Goal: Transaction & Acquisition: Obtain resource

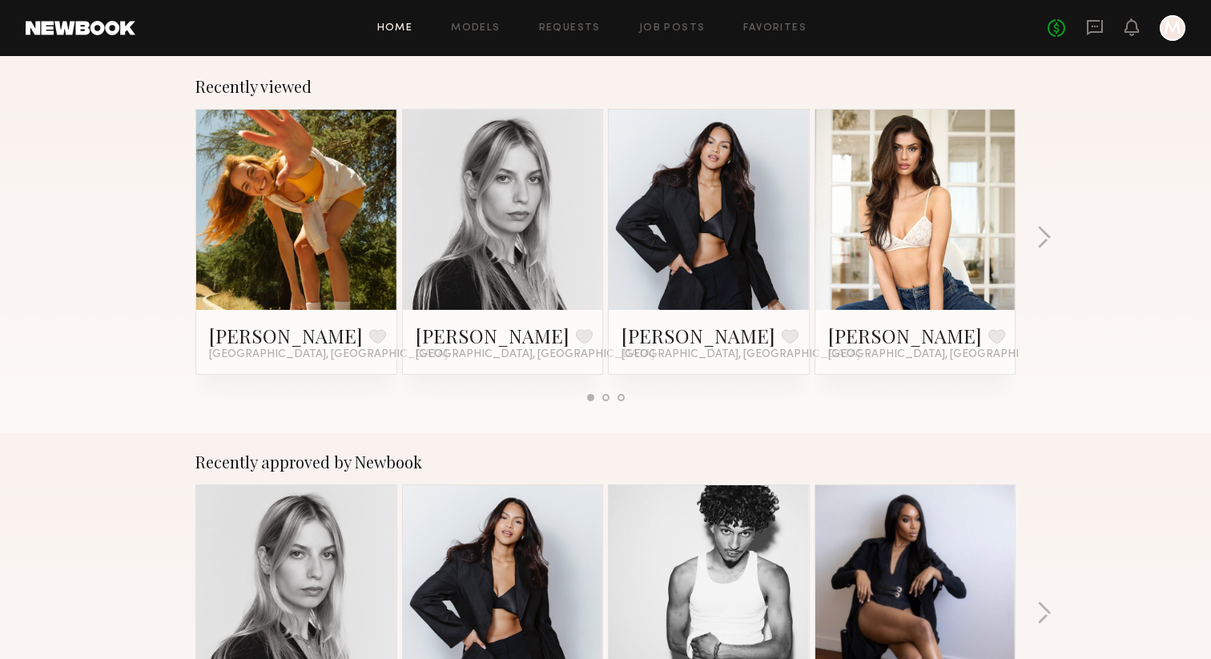
scroll to position [204, 0]
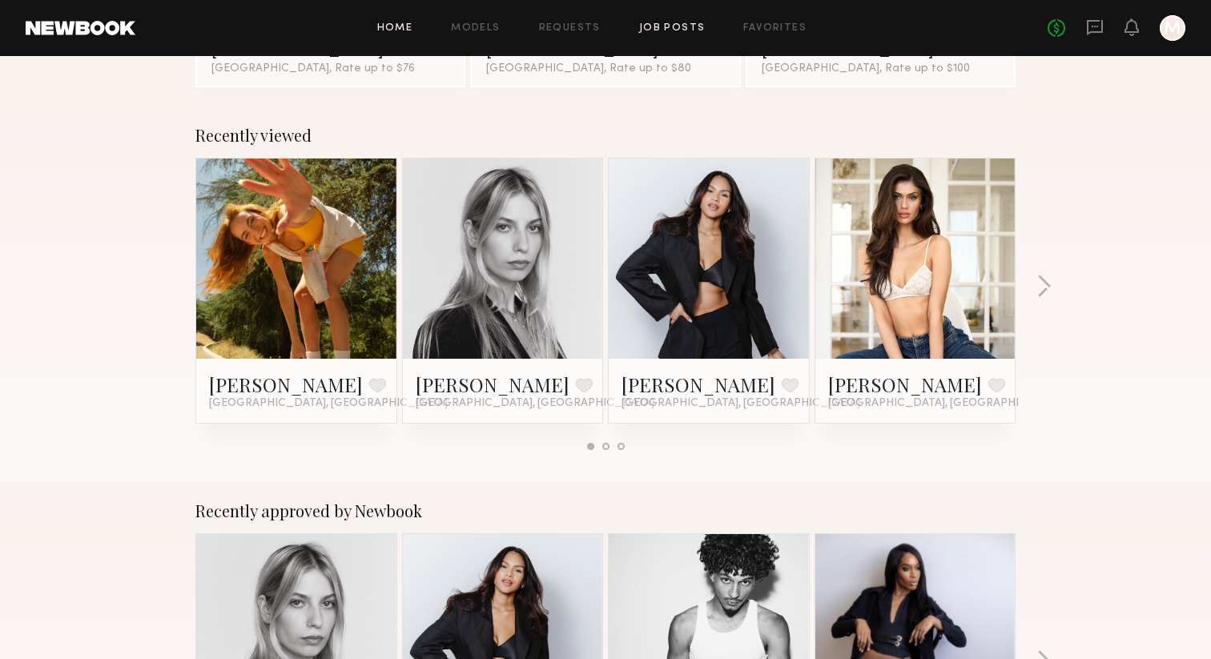
click at [652, 26] on link "Job Posts" at bounding box center [672, 28] width 66 height 10
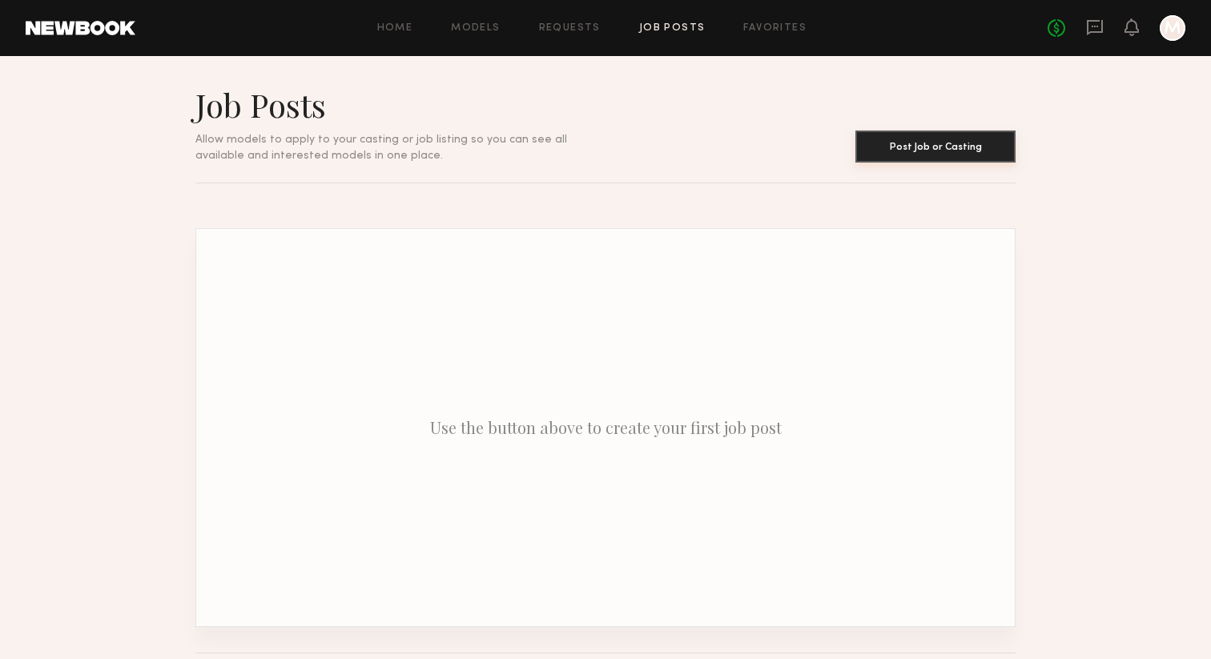
click at [932, 154] on button "Post Job or Casting" at bounding box center [935, 147] width 160 height 32
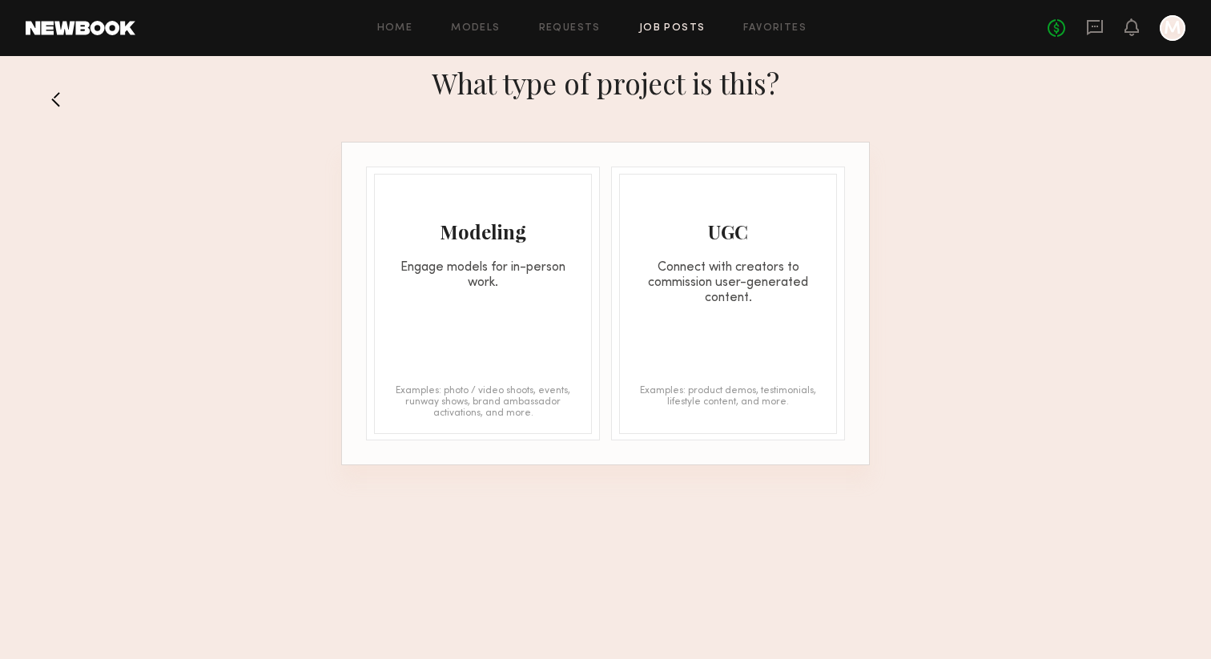
click at [392, 21] on div "Home Models Requests Job Posts Favorites Sign Out No fees up to $5,000 M" at bounding box center [660, 28] width 1050 height 26
click at [471, 26] on link "Models" at bounding box center [475, 28] width 49 height 10
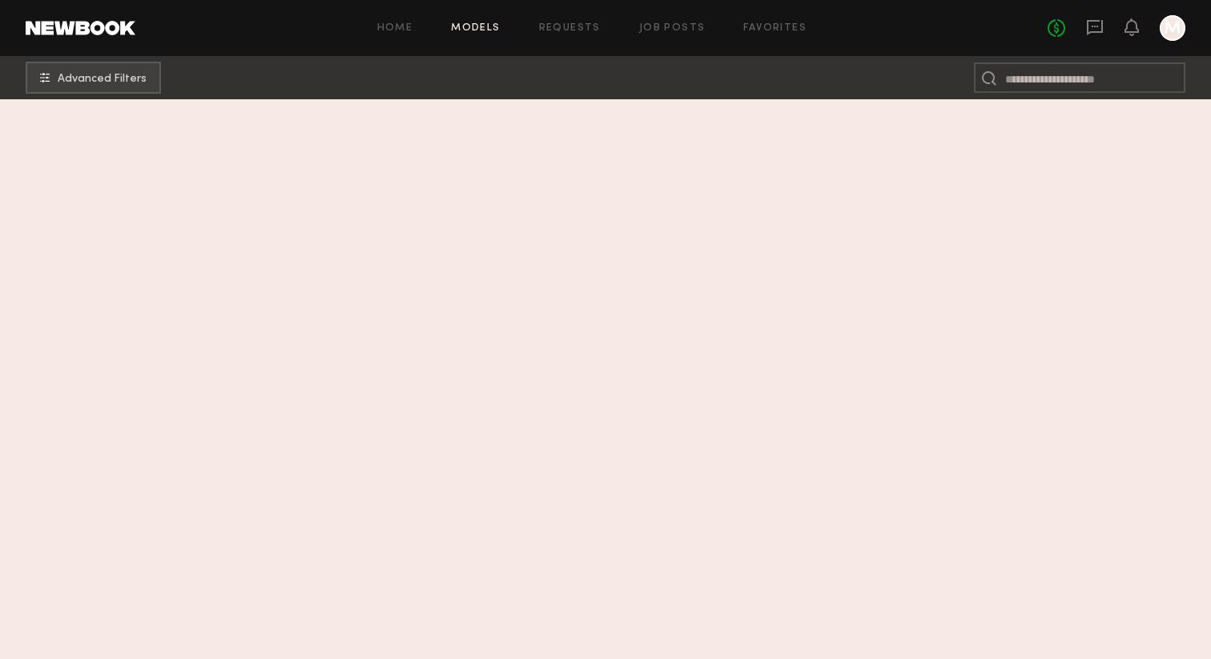
scroll to position [1032, 0]
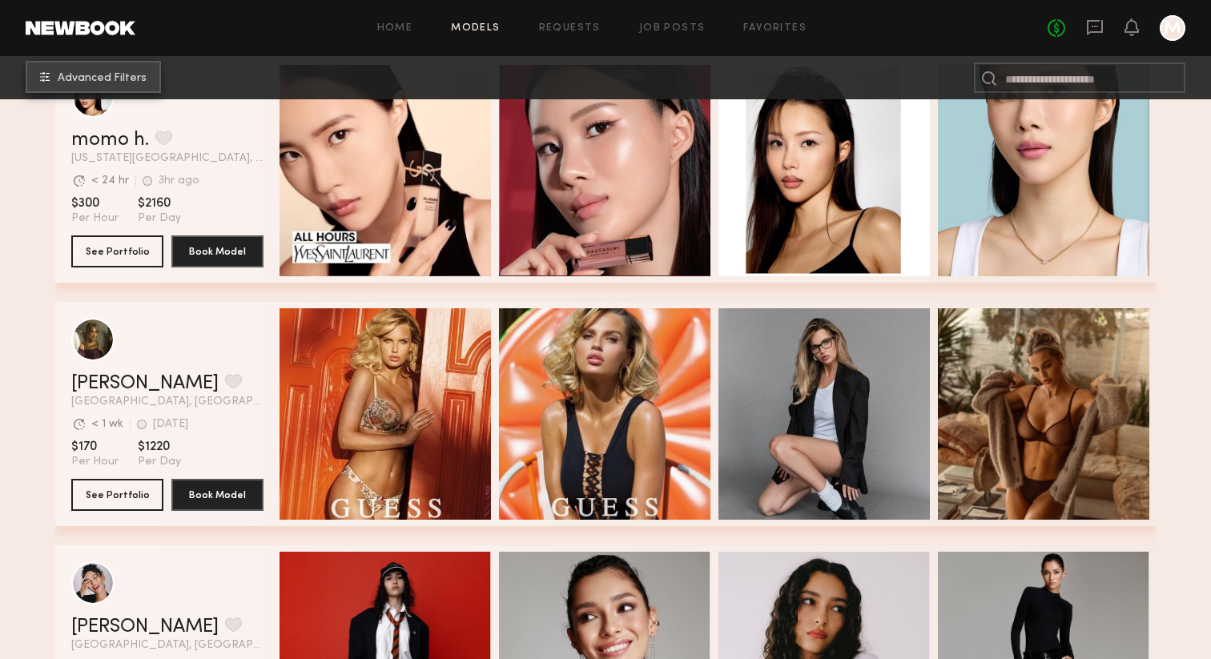
click at [95, 80] on span "Advanced Filters" at bounding box center [102, 78] width 89 height 11
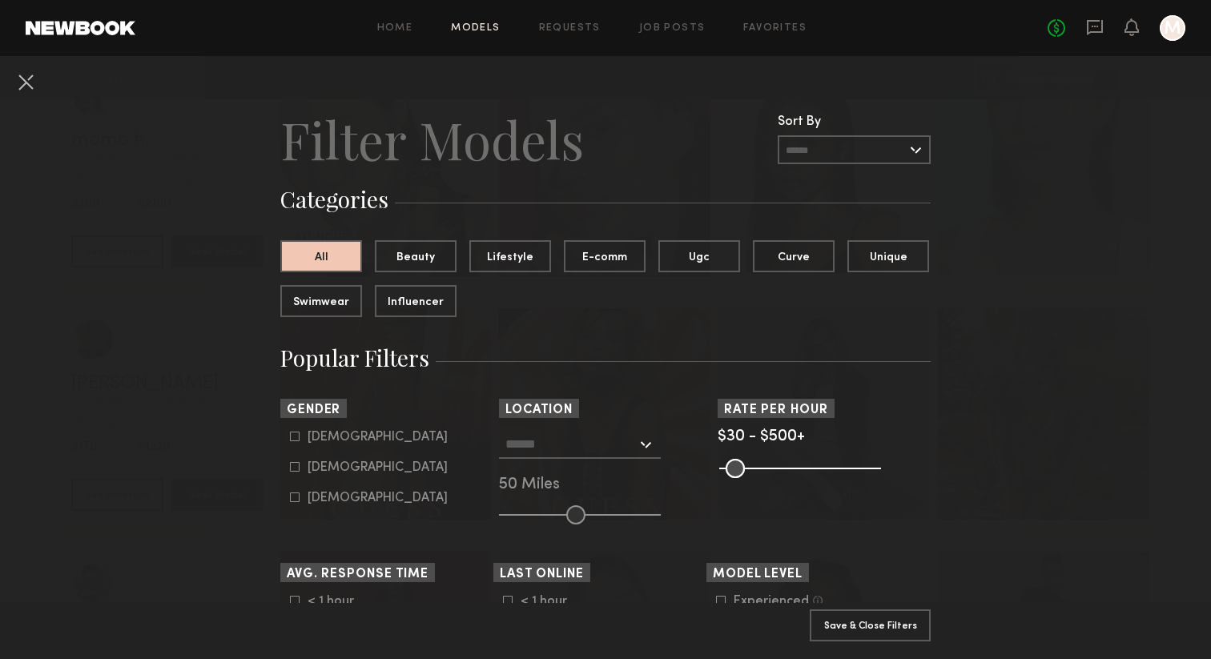
click at [297, 464] on icon at bounding box center [295, 467] width 9 height 9
type input "**"
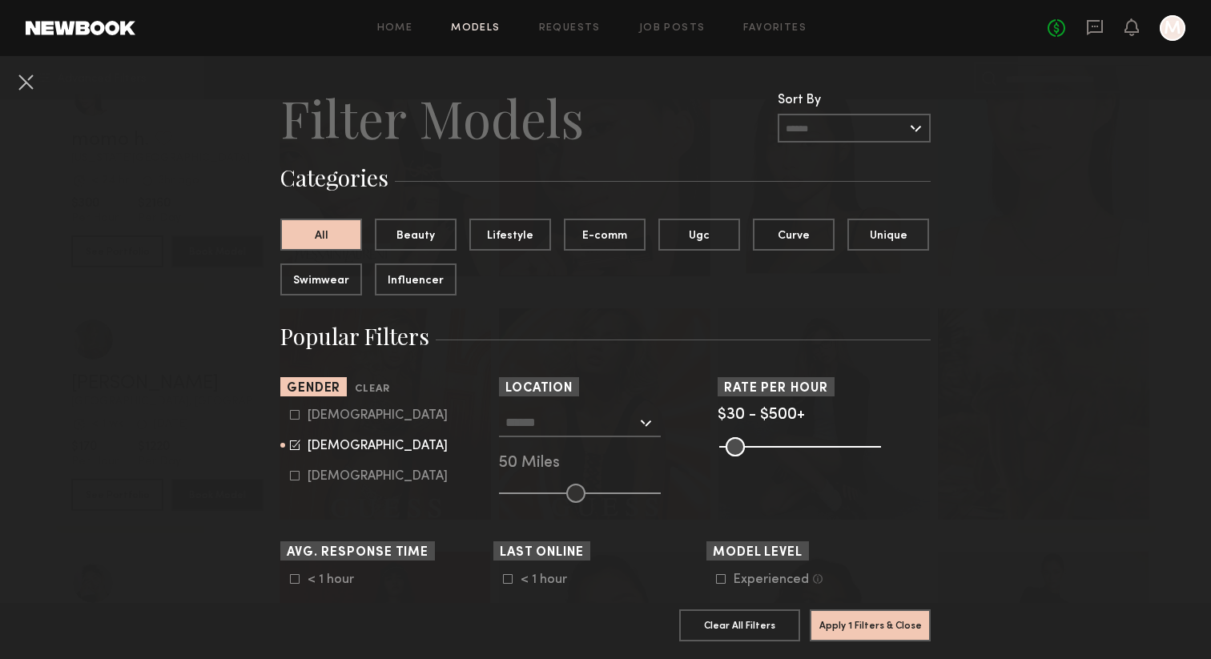
scroll to position [30, 0]
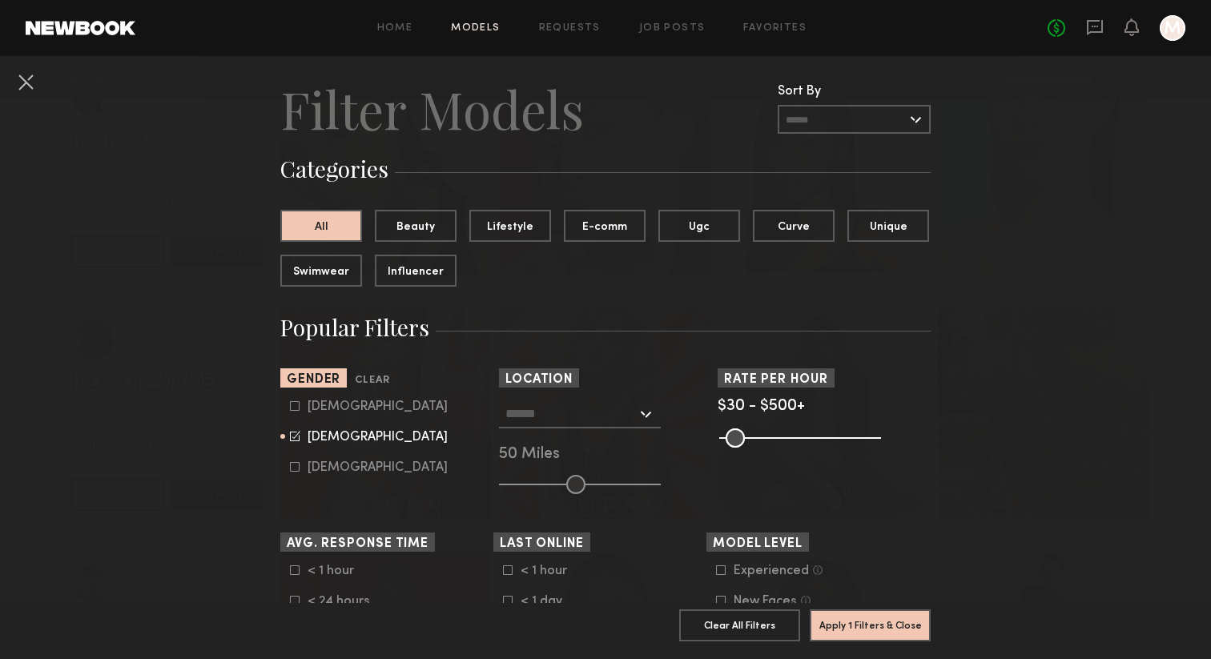
click at [571, 429] on div "Los Angeles, CA New York City, NY Brooklyn, NY Chicago, IL 50 Miles" at bounding box center [605, 447] width 213 height 95
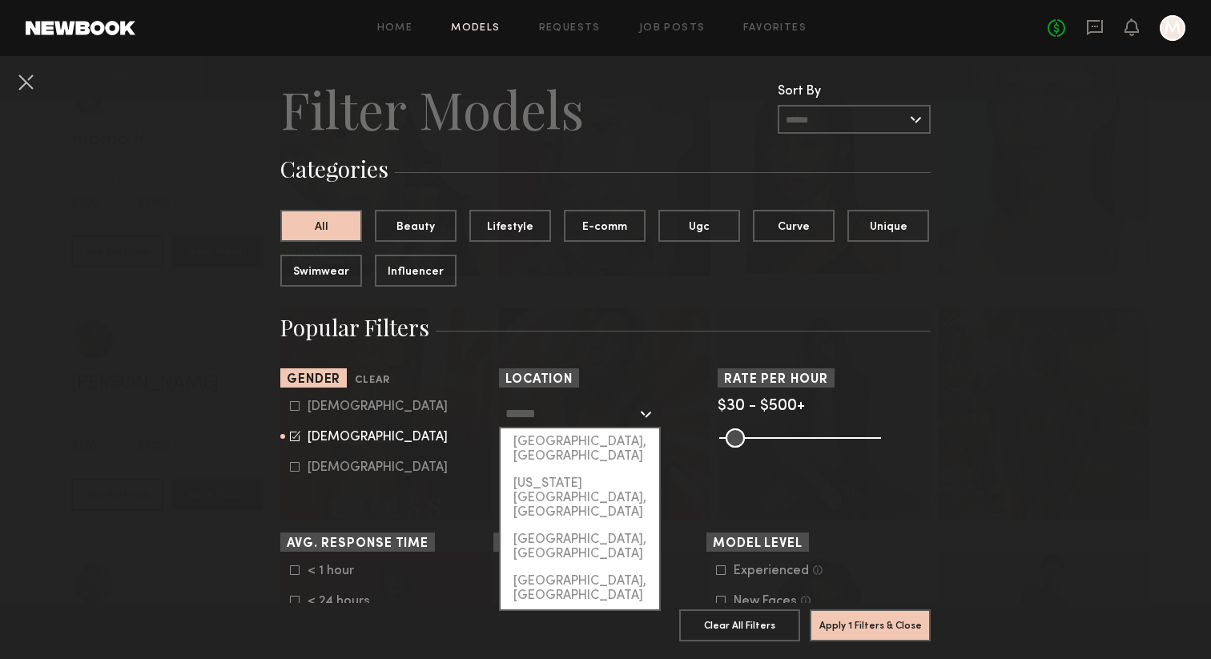
click at [571, 418] on input "text" at bounding box center [570, 413] width 131 height 27
click at [577, 440] on div "[GEOGRAPHIC_DATA], [GEOGRAPHIC_DATA]" at bounding box center [580, 449] width 159 height 42
type input "**********"
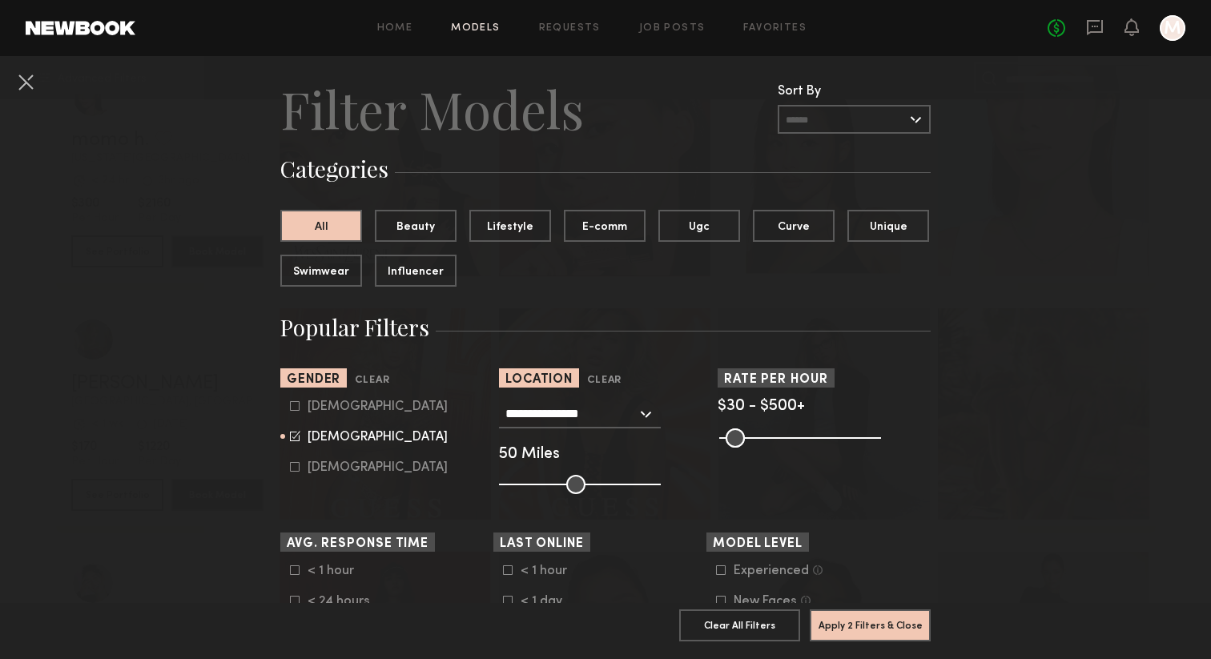
drag, startPoint x: 726, startPoint y: 434, endPoint x: 686, endPoint y: 434, distance: 40.0
click at [719, 434] on input "range" at bounding box center [800, 437] width 162 height 19
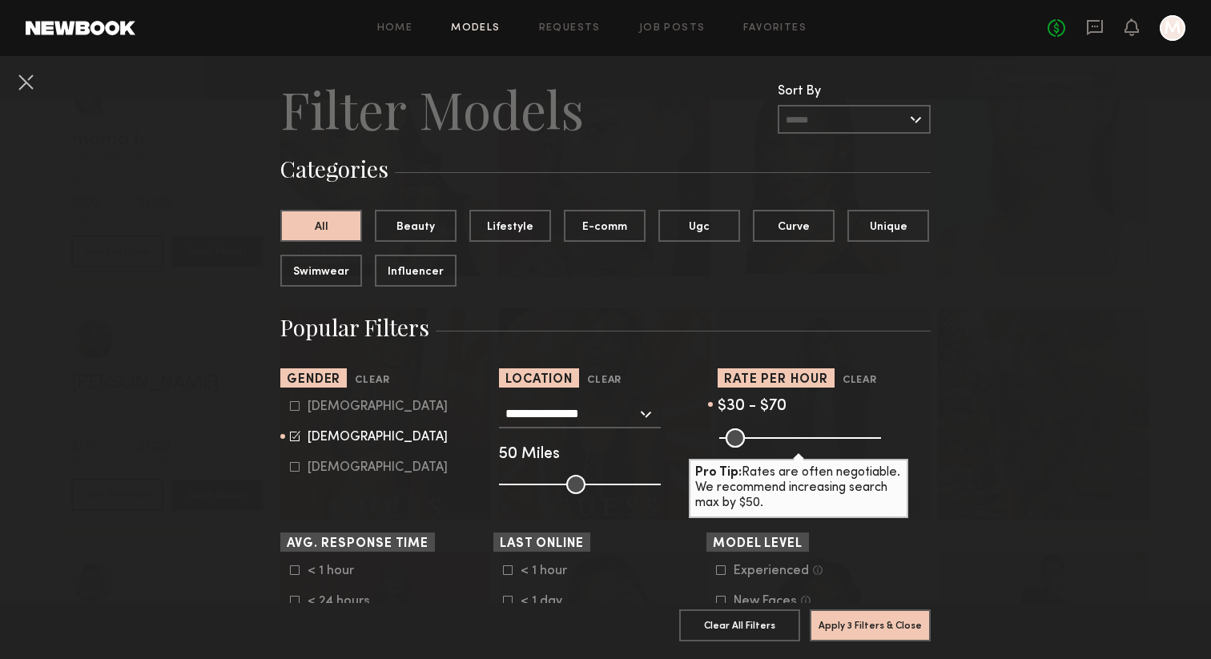
drag, startPoint x: 879, startPoint y: 438, endPoint x: 741, endPoint y: 428, distance: 138.1
type input "**"
click at [741, 428] on input "range" at bounding box center [800, 437] width 162 height 19
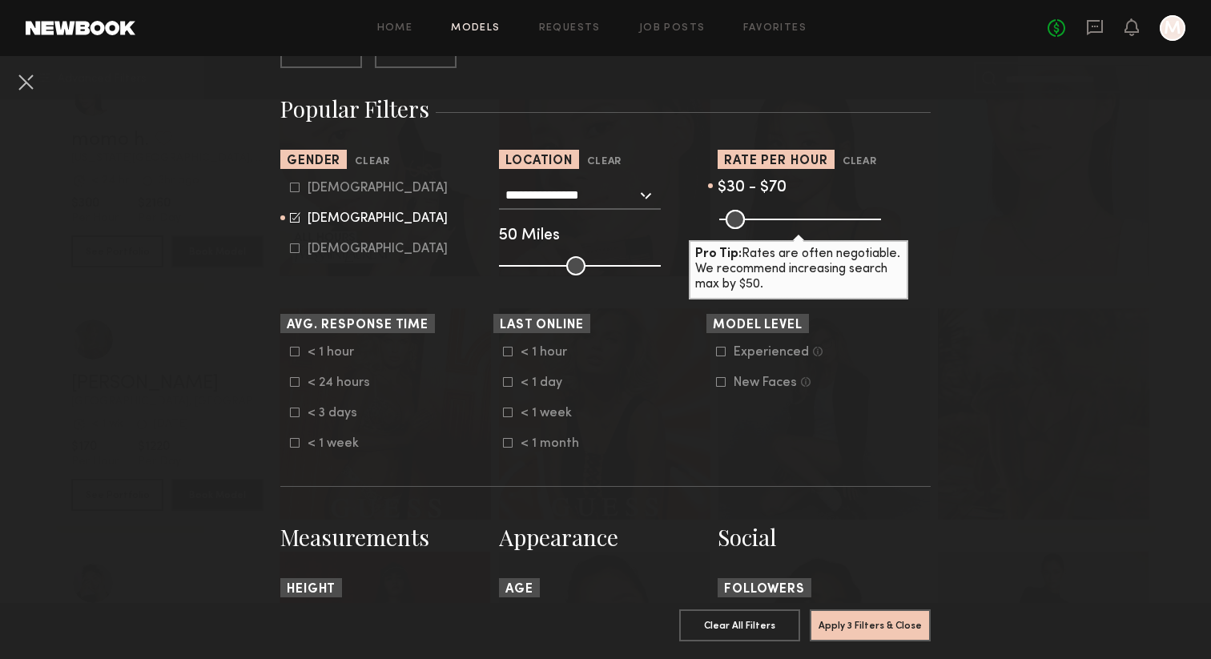
scroll to position [253, 0]
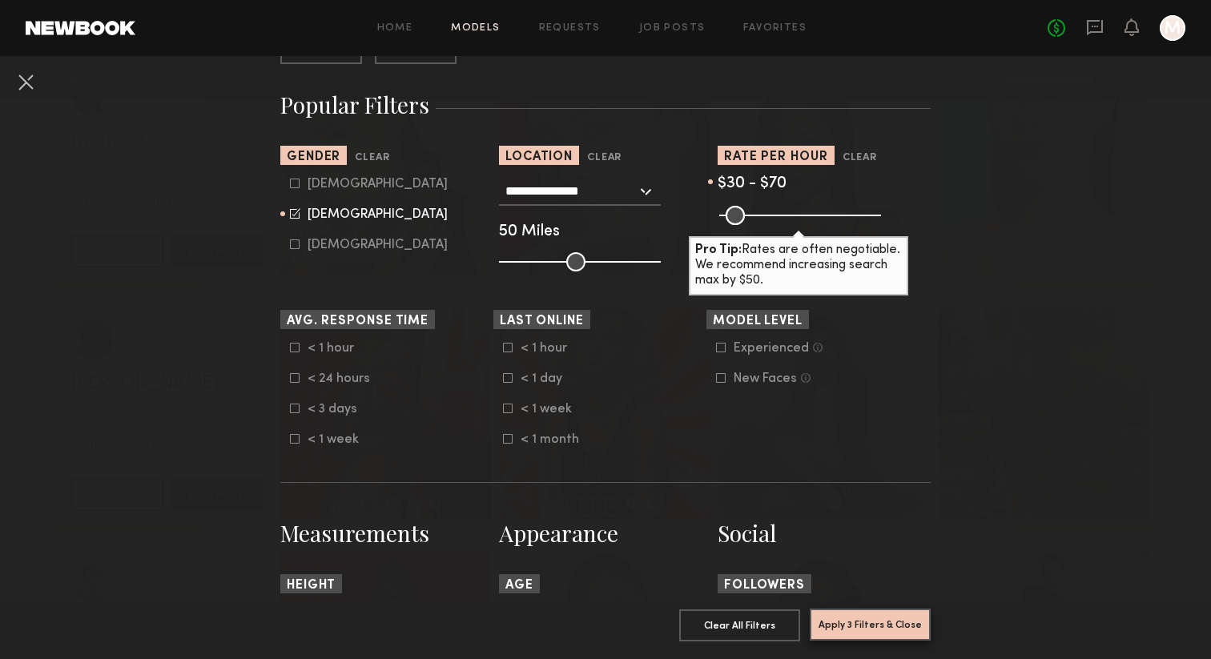
click at [843, 625] on button "Apply 3 Filters & Close" at bounding box center [870, 625] width 121 height 32
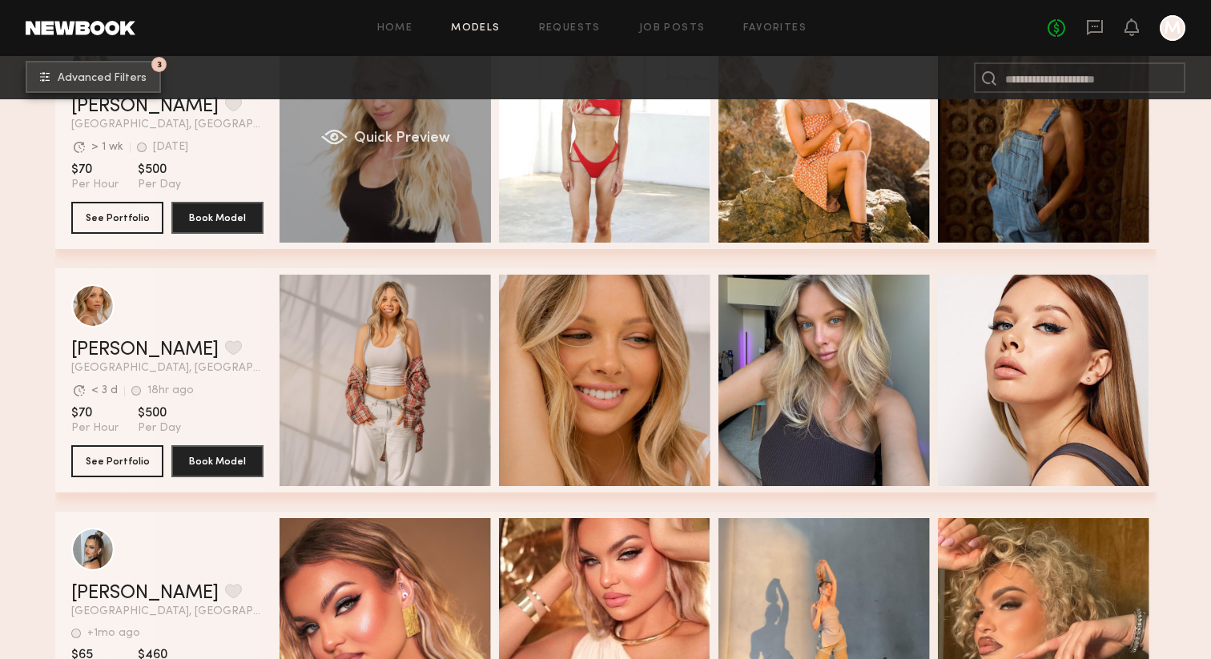
scroll to position [347, 0]
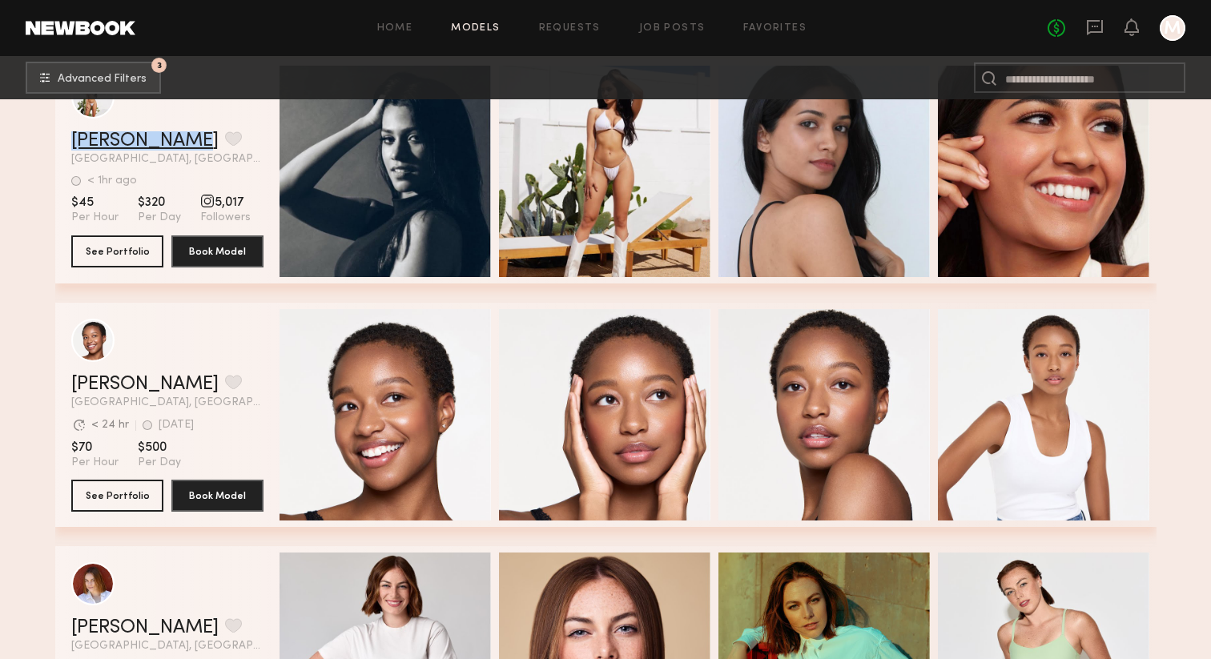
scroll to position [6889, 0]
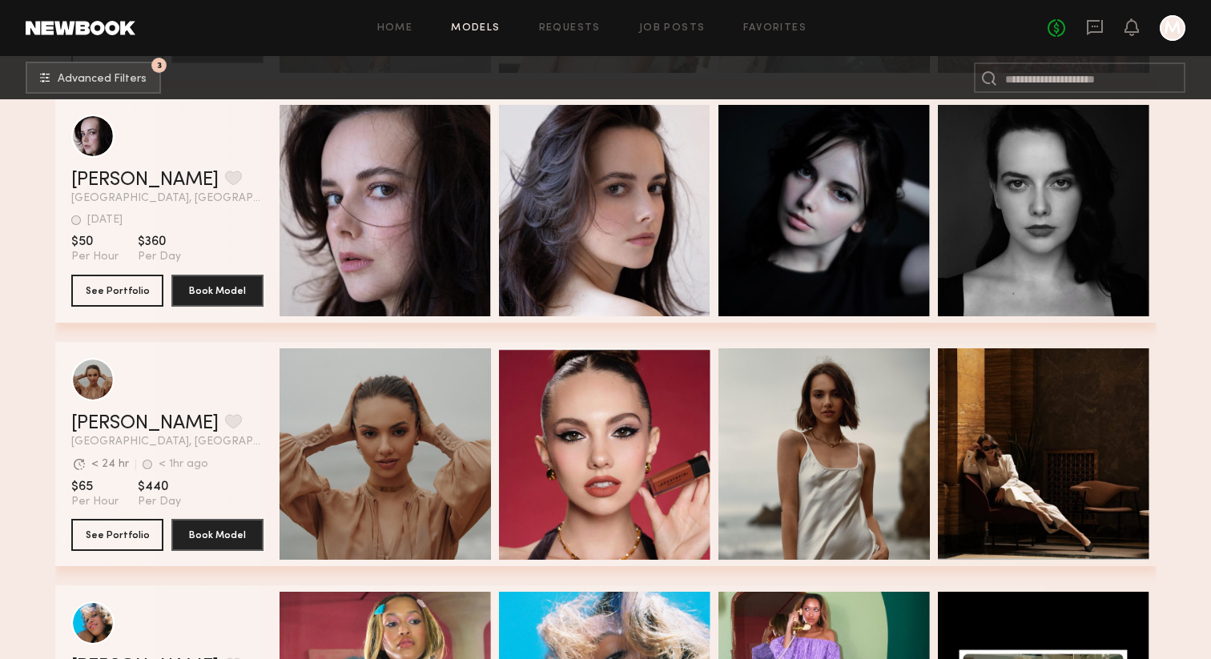
scroll to position [10075, 0]
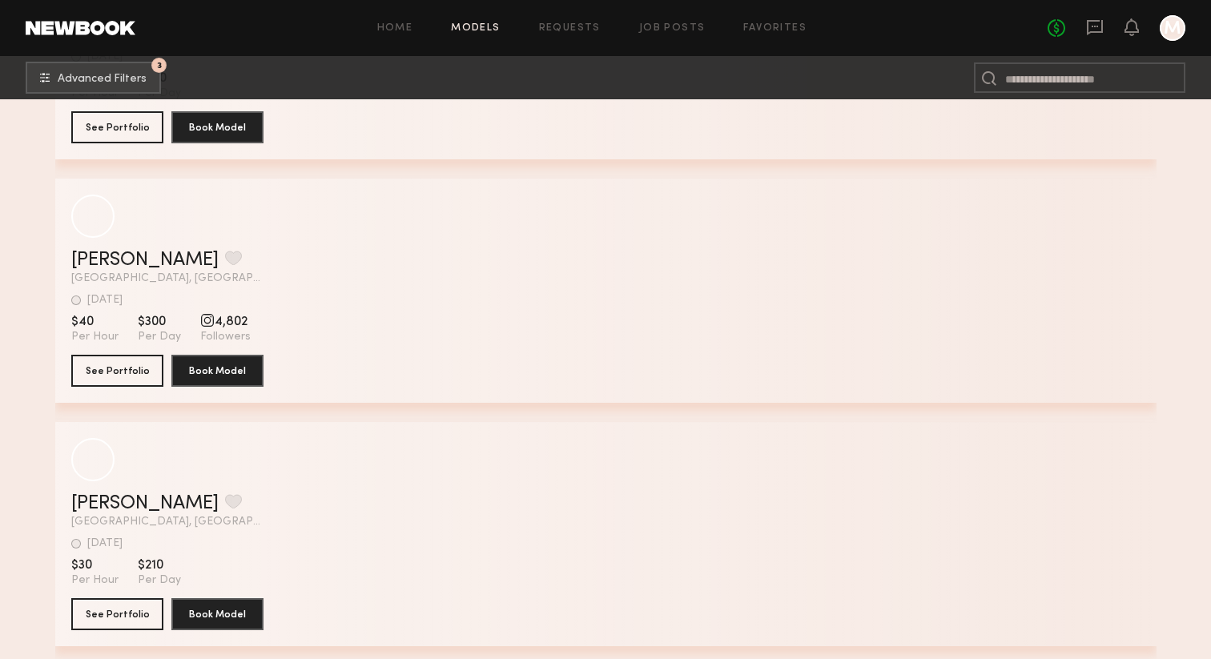
scroll to position [19148, 0]
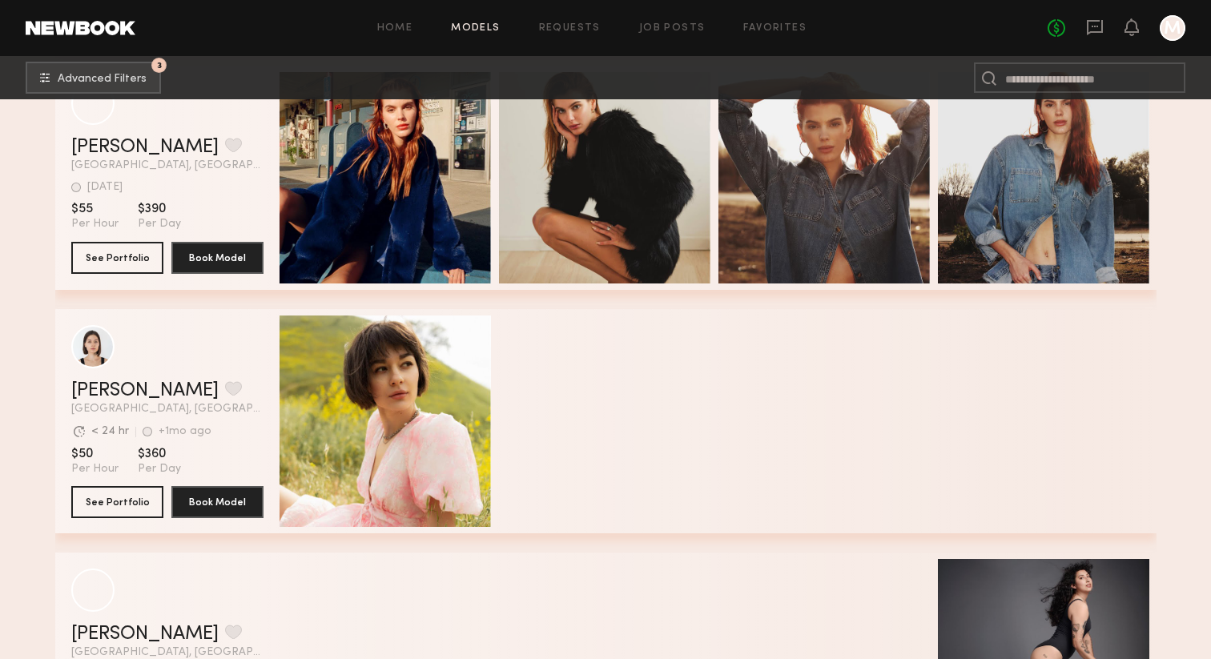
scroll to position [19951, 0]
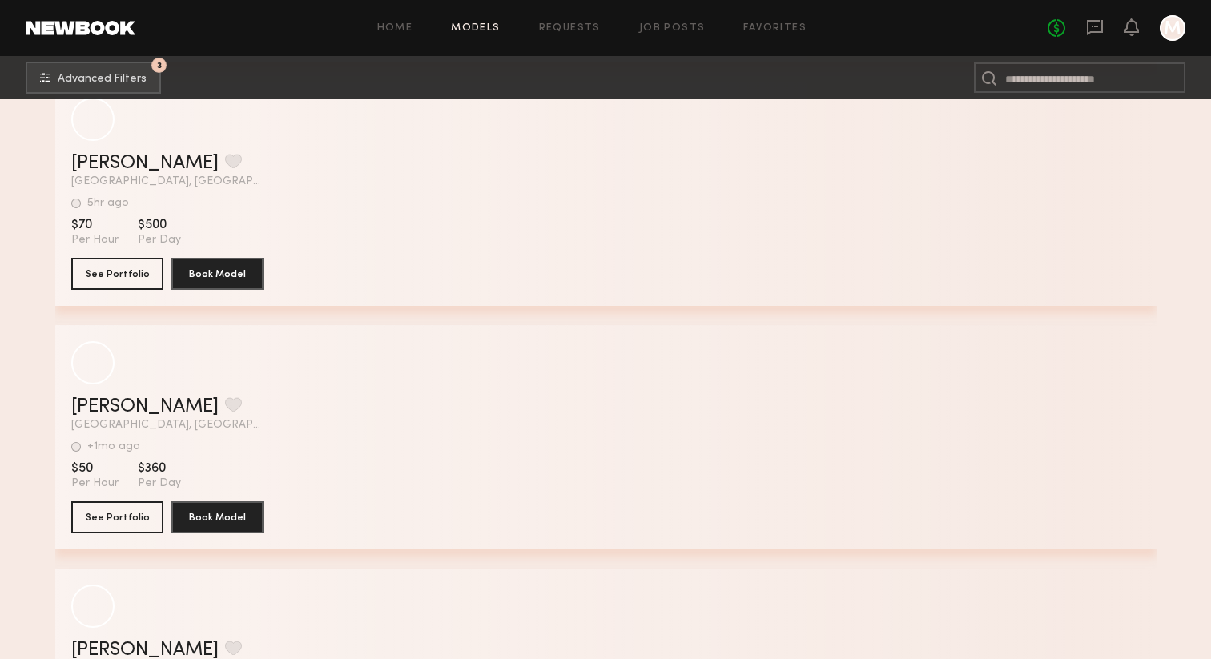
scroll to position [50849, 0]
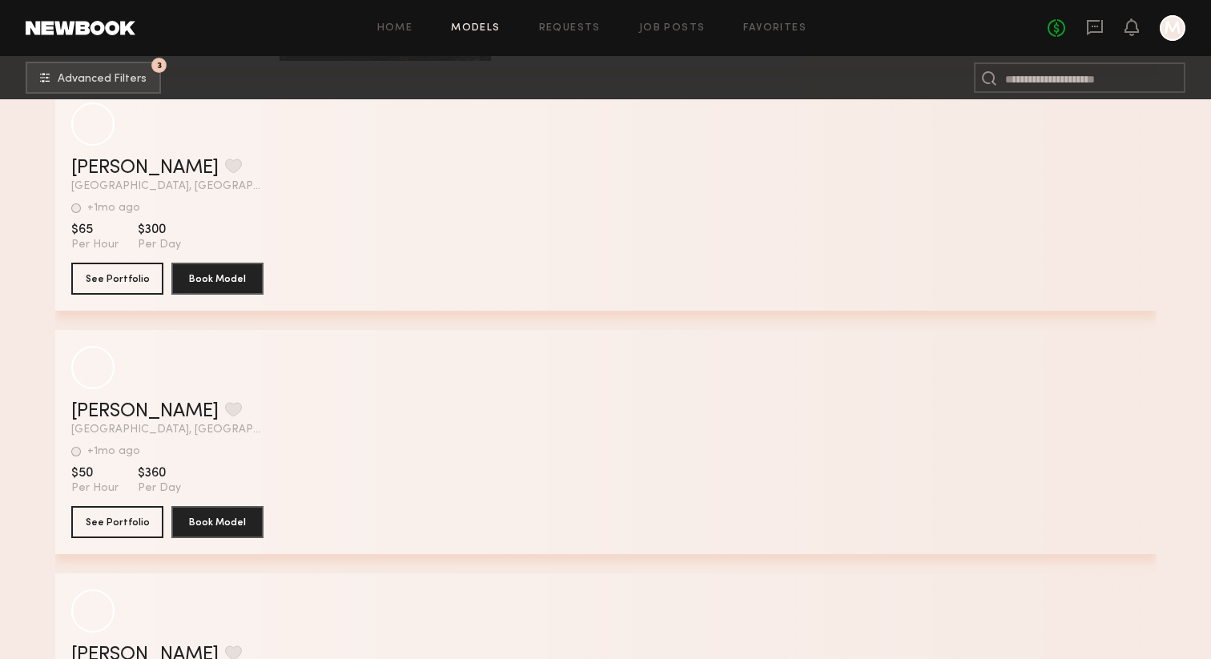
scroll to position [58399, 0]
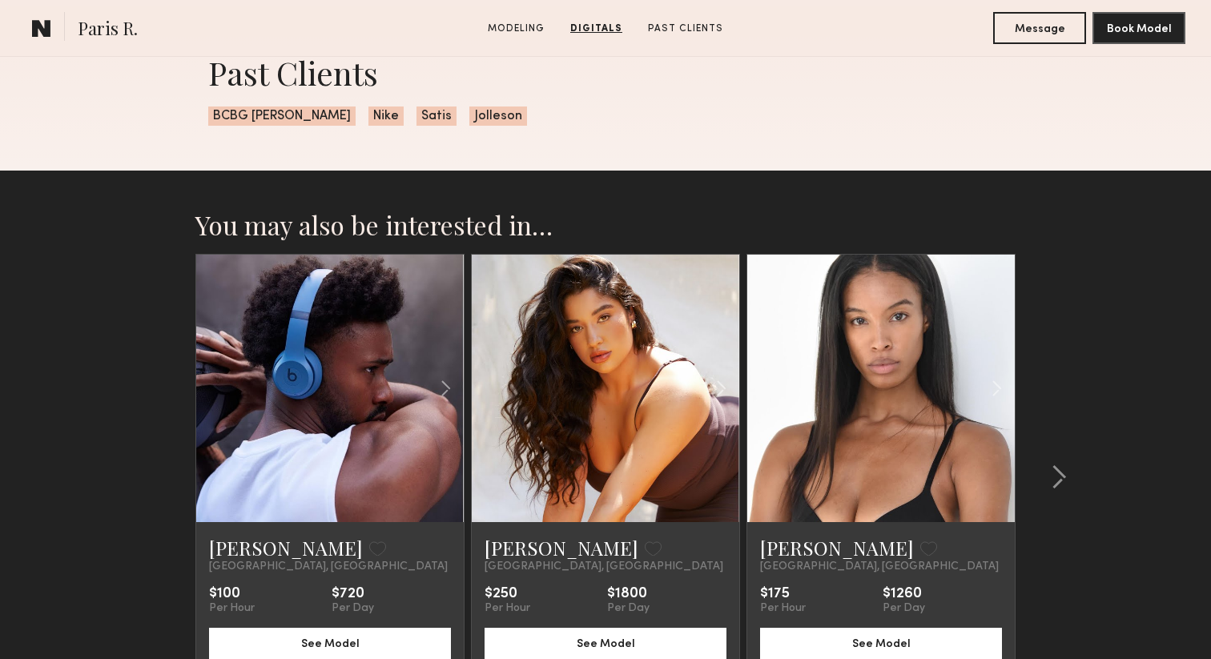
scroll to position [2298, 0]
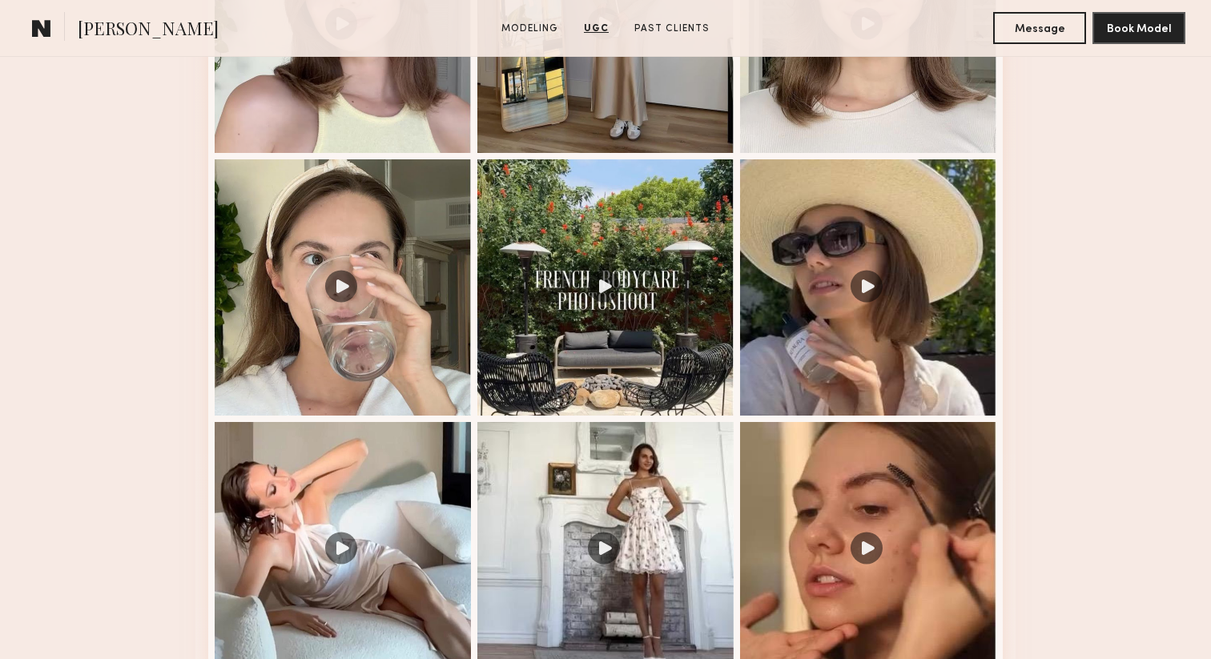
scroll to position [1845, 0]
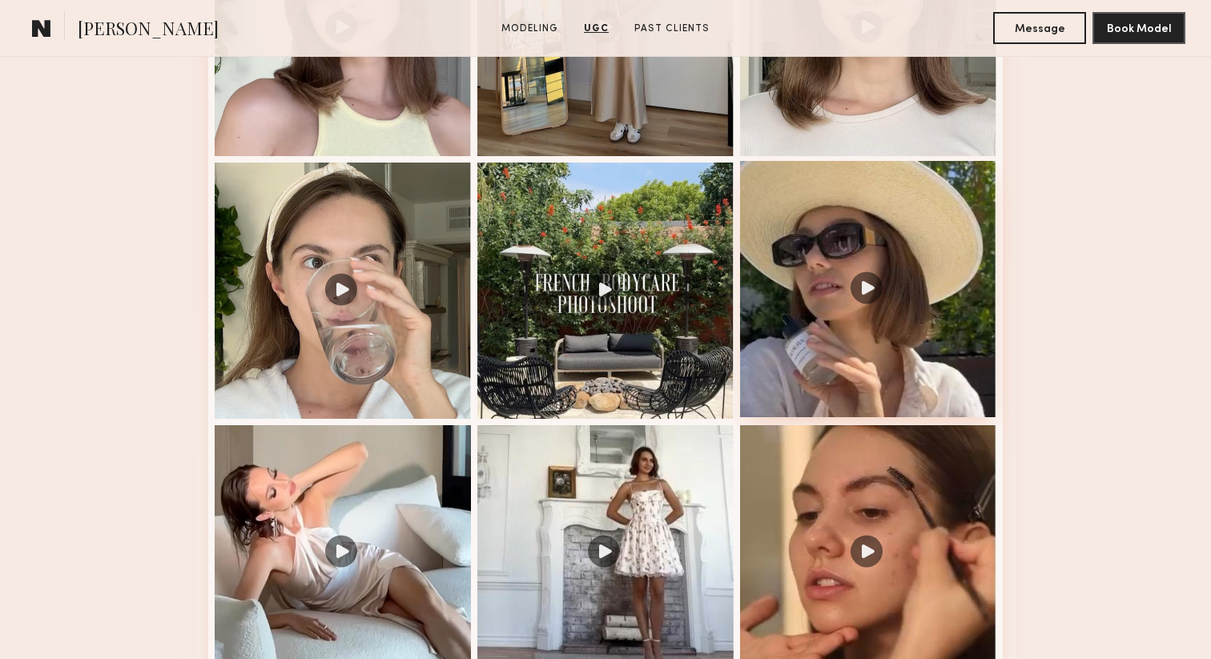
click at [895, 256] on div at bounding box center [868, 289] width 256 height 256
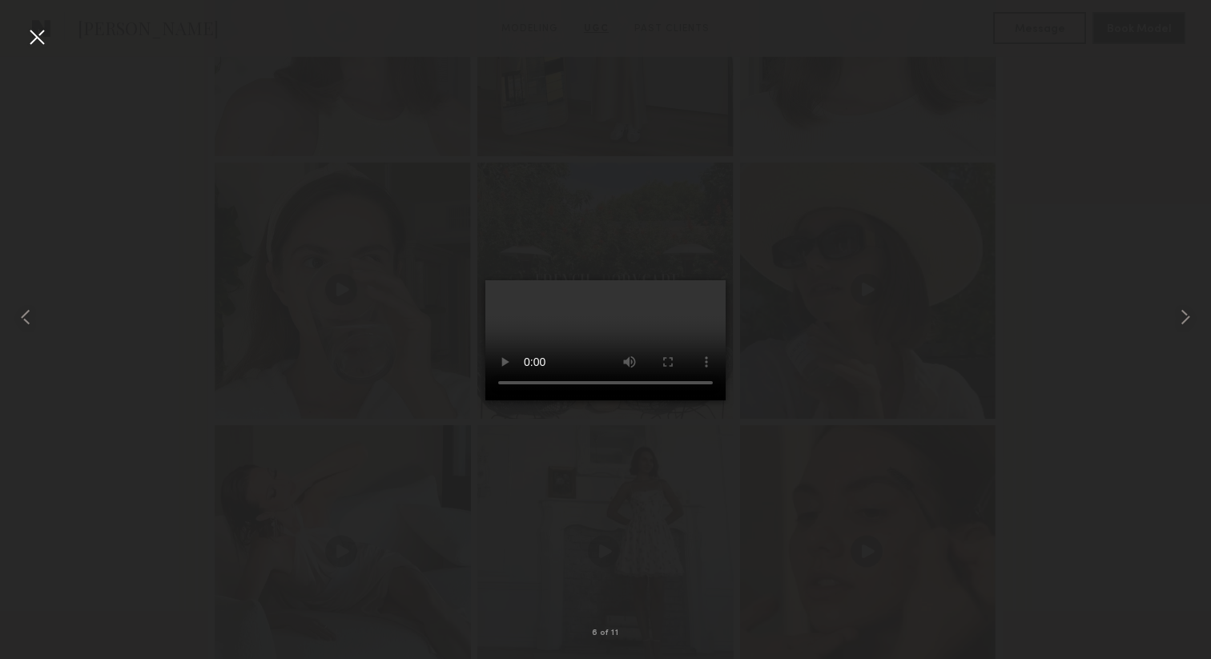
click at [40, 25] on div at bounding box center [37, 37] width 26 height 26
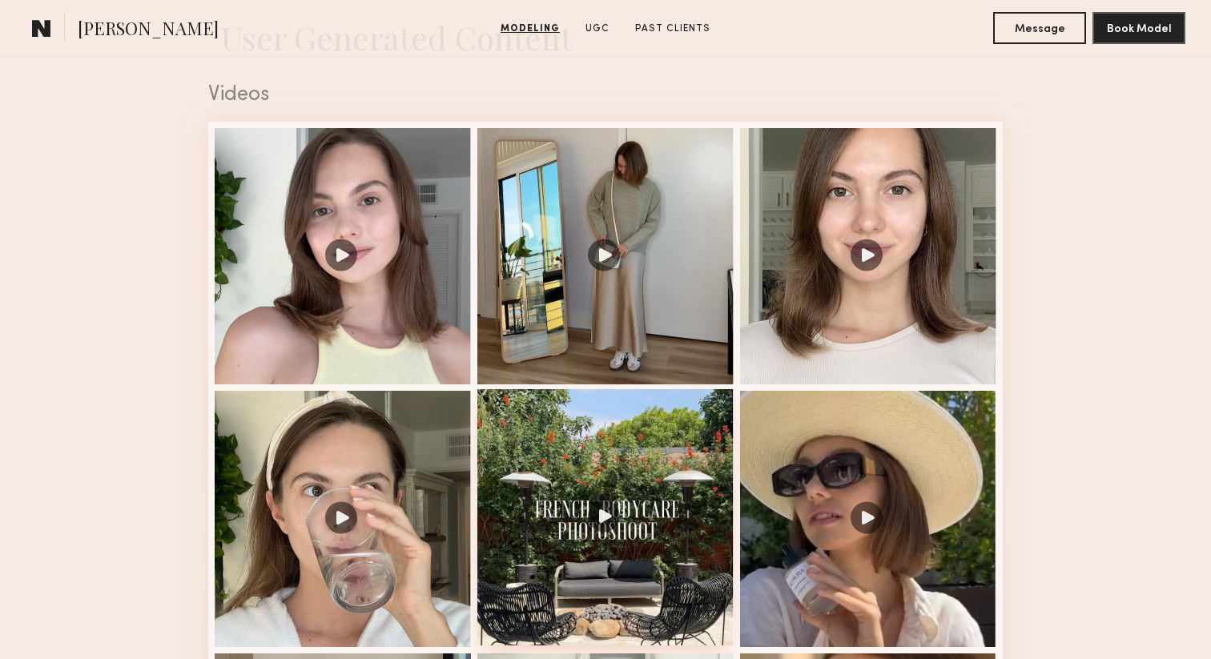
scroll to position [1655, 0]
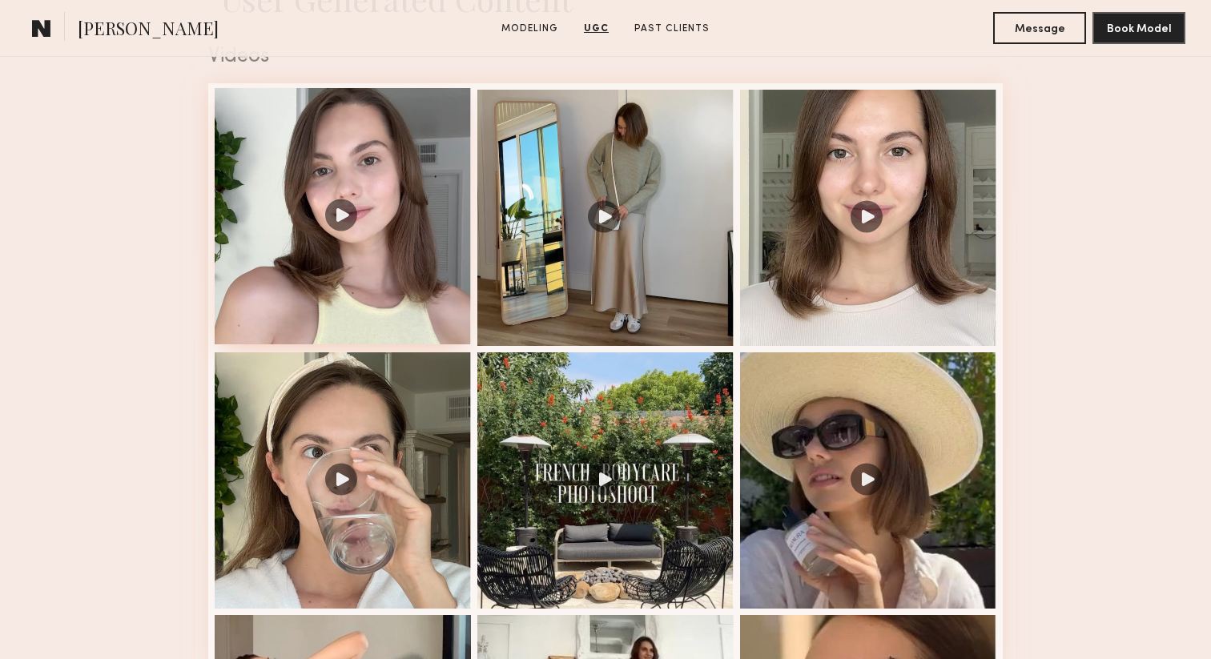
click at [428, 274] on div at bounding box center [343, 216] width 256 height 256
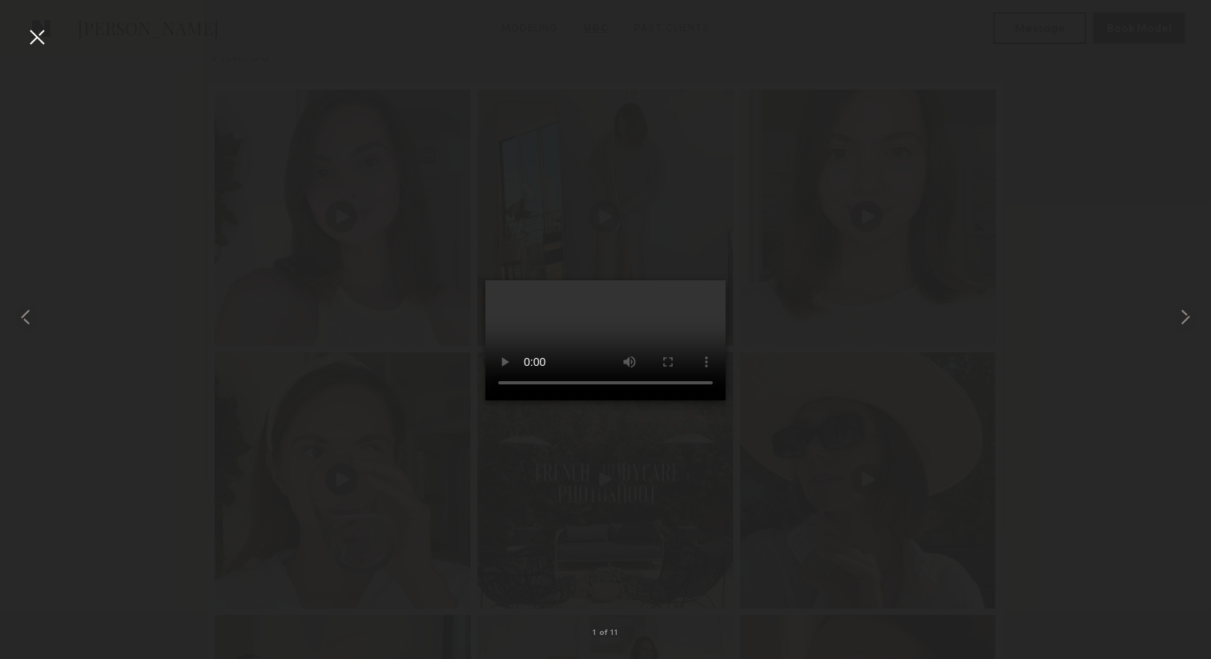
click at [34, 35] on div at bounding box center [37, 37] width 26 height 26
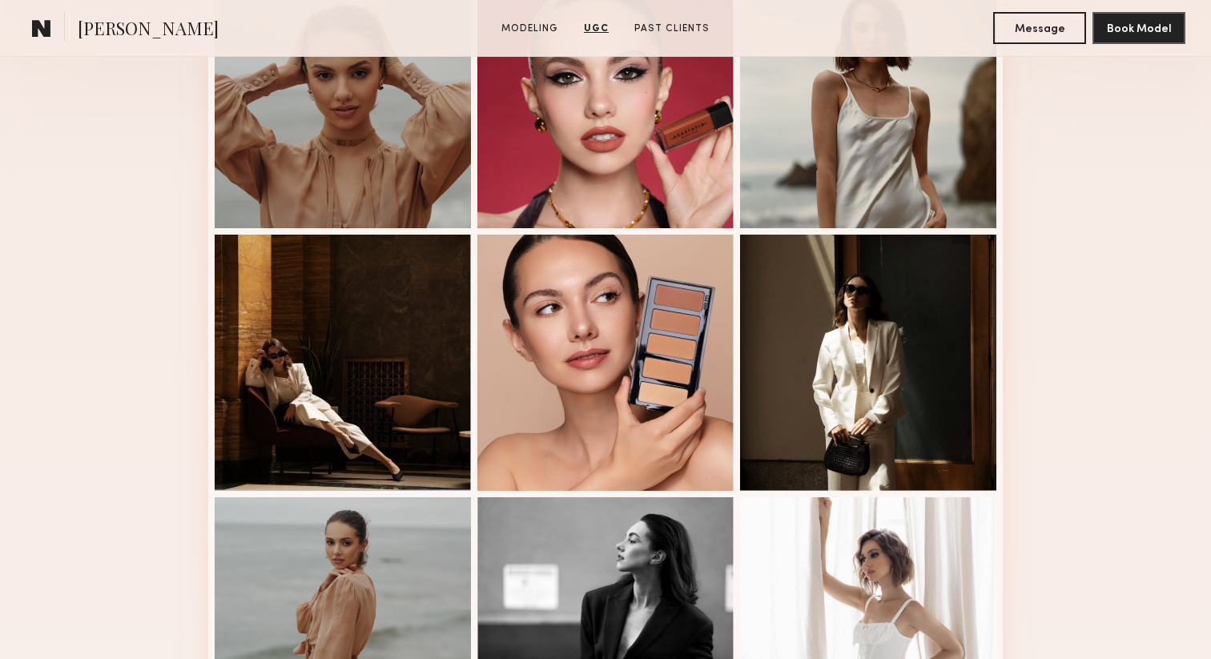
scroll to position [0, 0]
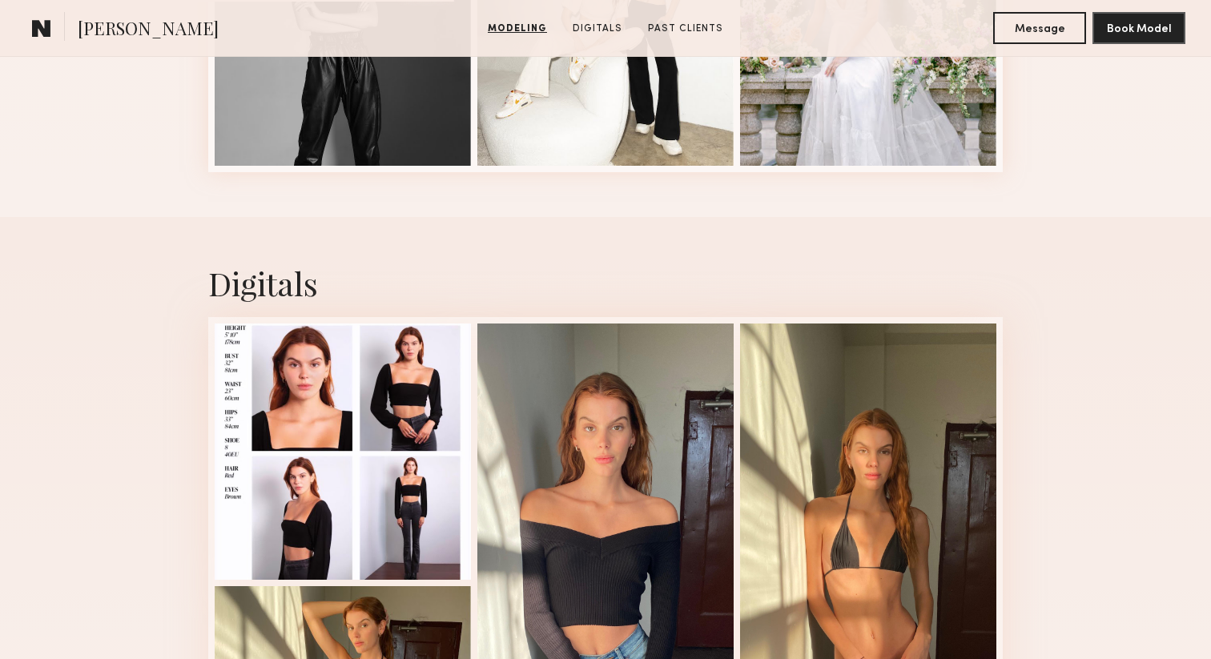
scroll to position [1498, 0]
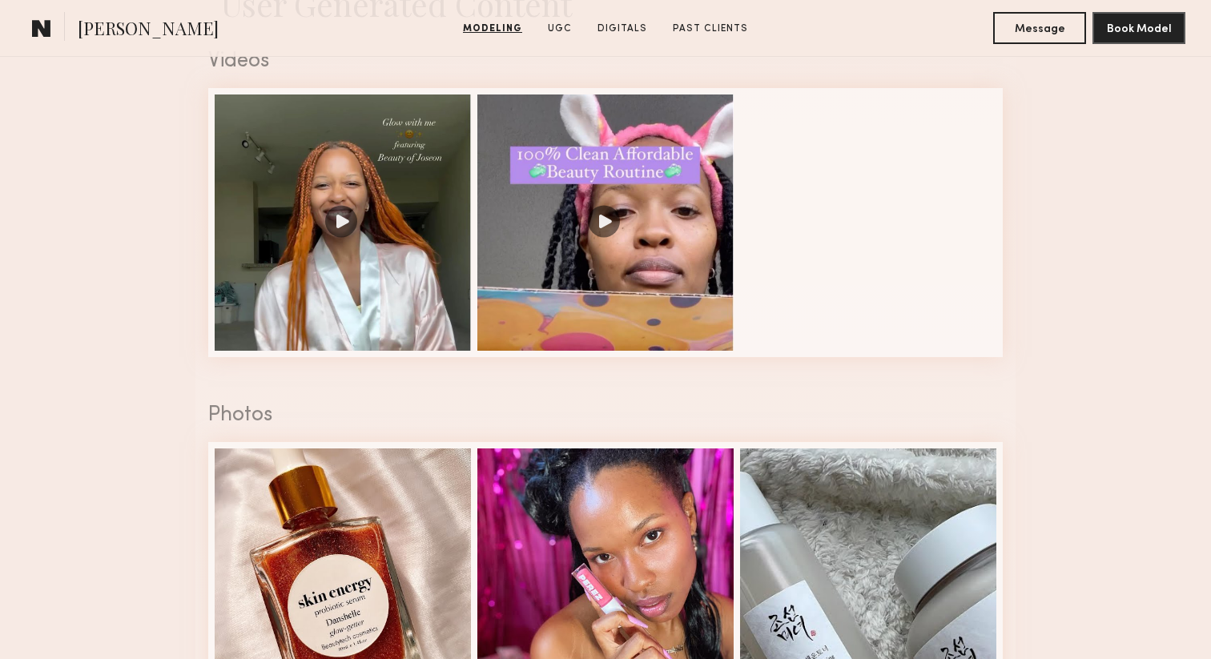
scroll to position [1904, 0]
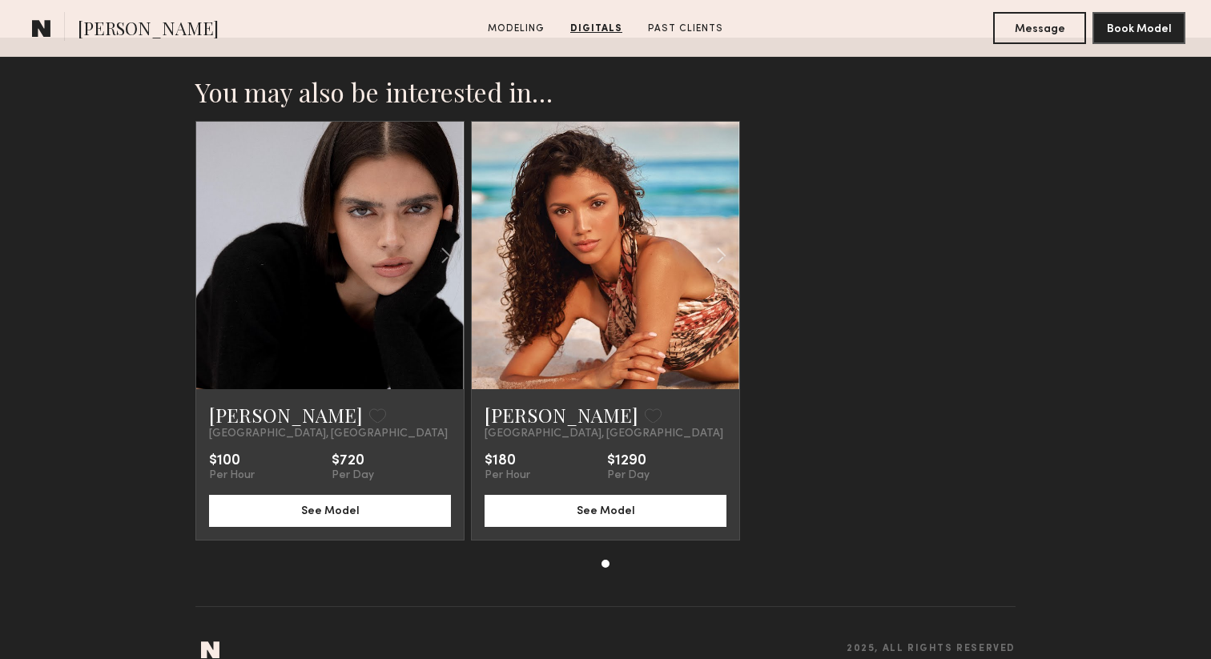
scroll to position [2428, 0]
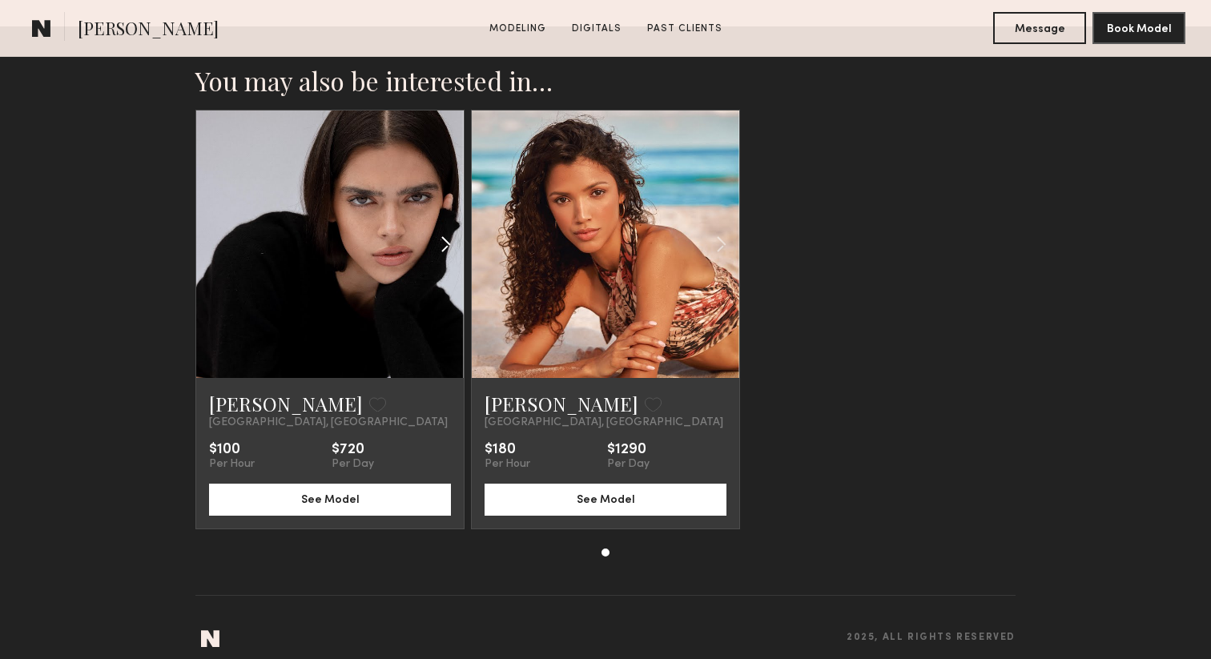
click at [443, 250] on common-icon at bounding box center [445, 244] width 23 height 30
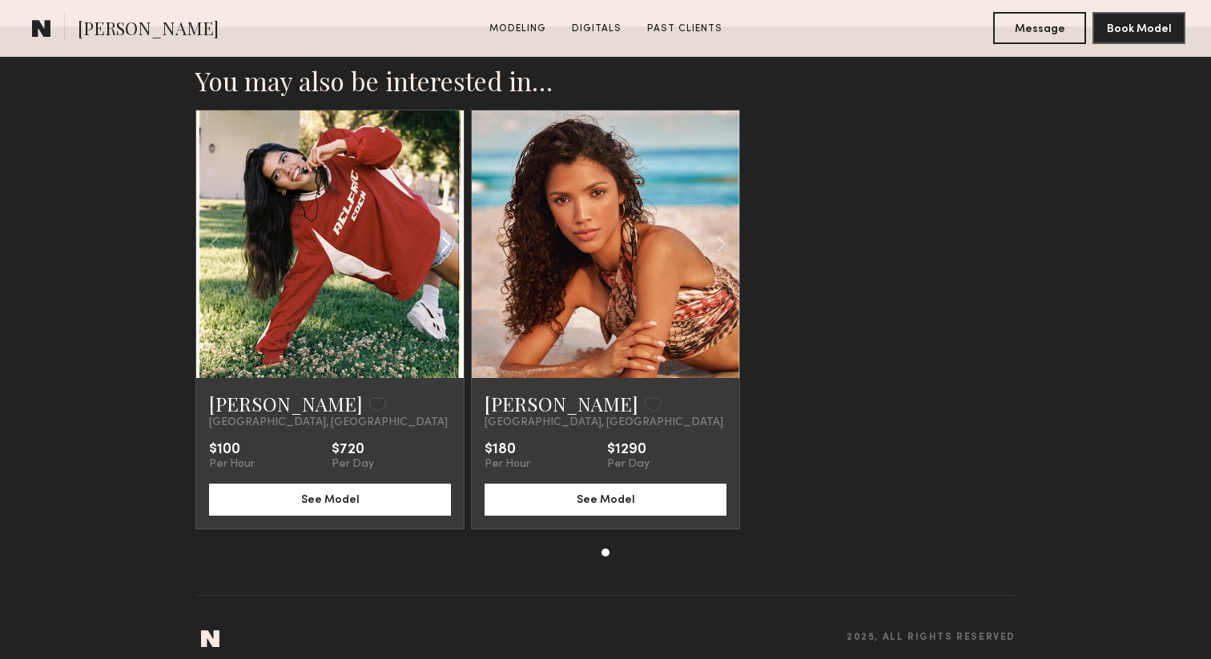
click at [443, 250] on common-icon at bounding box center [445, 244] width 23 height 30
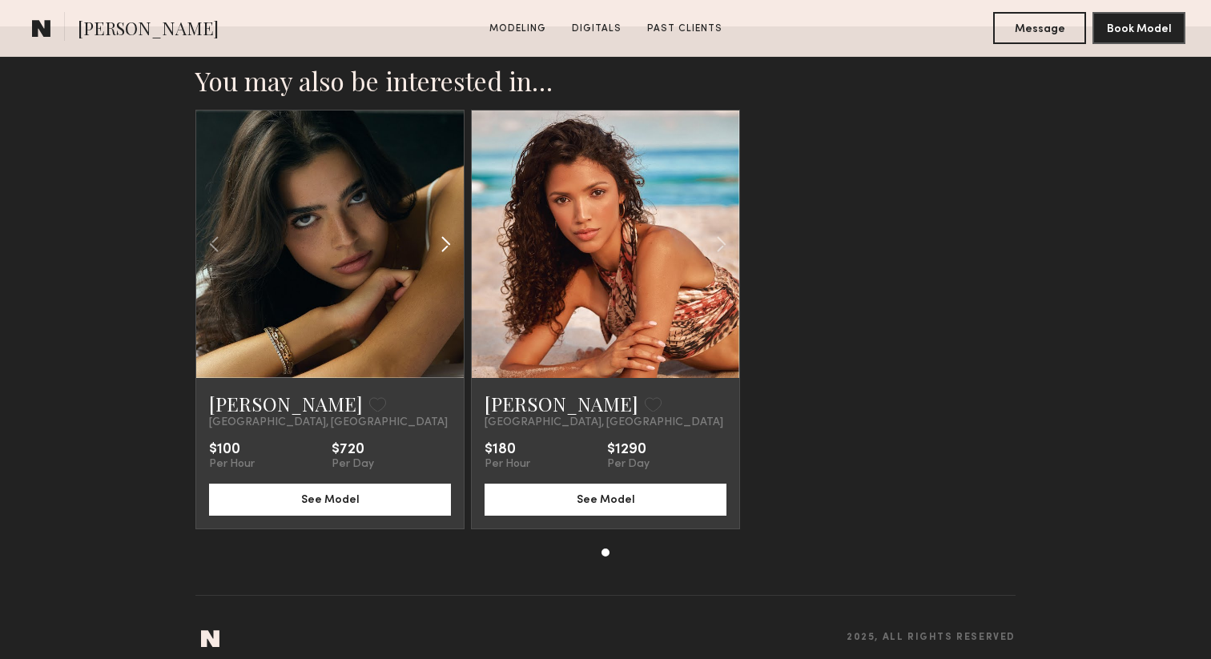
click at [443, 250] on common-icon at bounding box center [445, 244] width 23 height 30
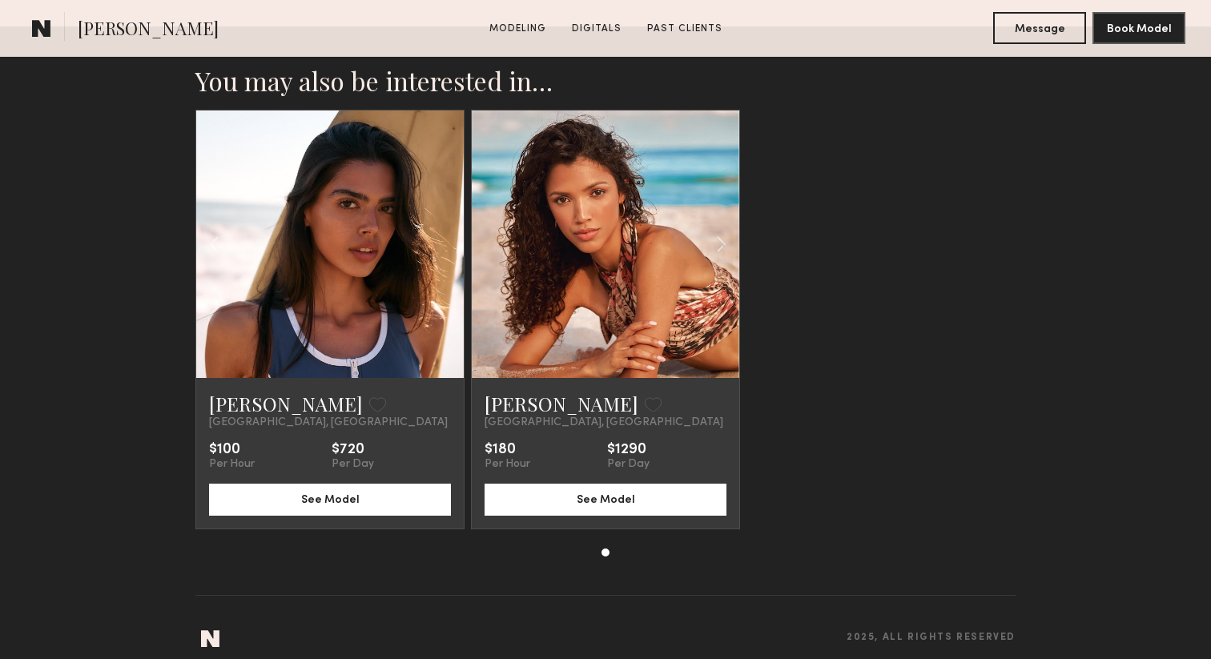
click at [442, 243] on div at bounding box center [329, 244] width 267 height 267
click at [220, 244] on common-icon at bounding box center [214, 244] width 23 height 30
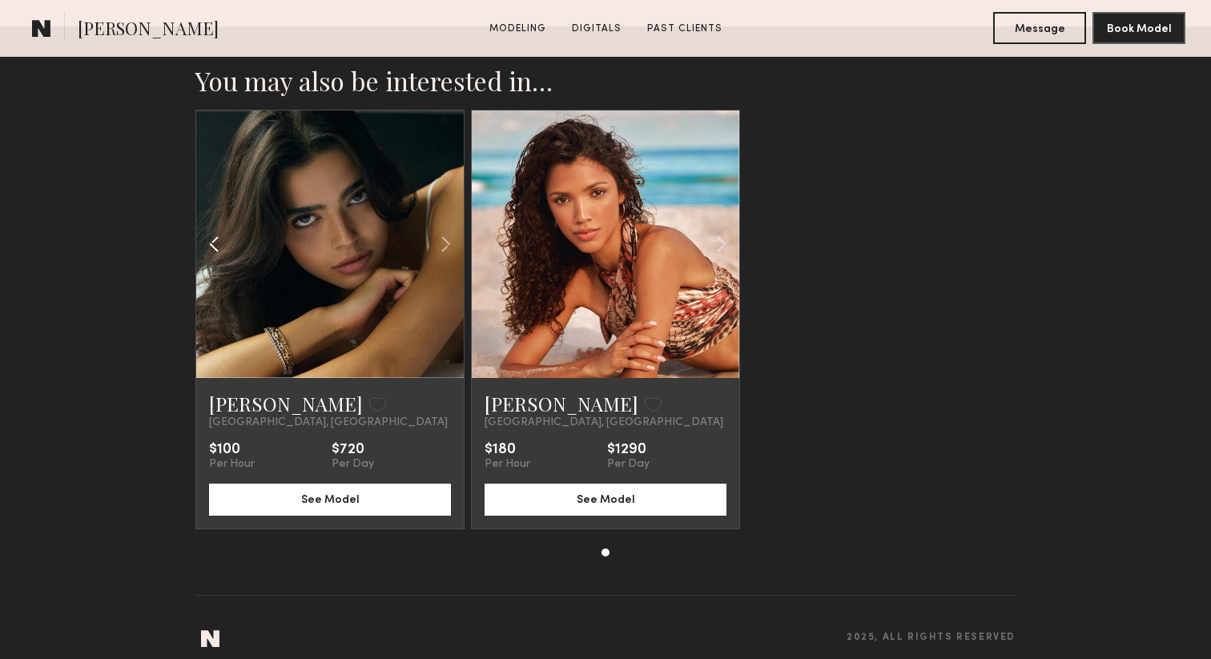
click at [220, 244] on common-icon at bounding box center [214, 244] width 23 height 30
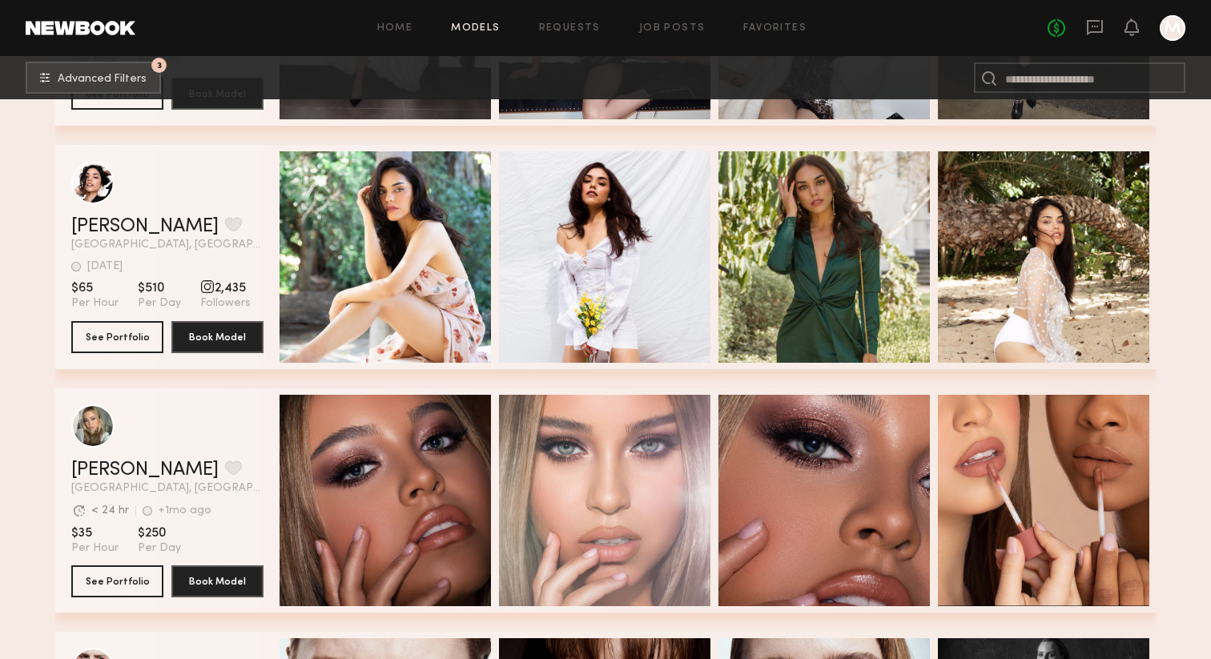
scroll to position [1692, 0]
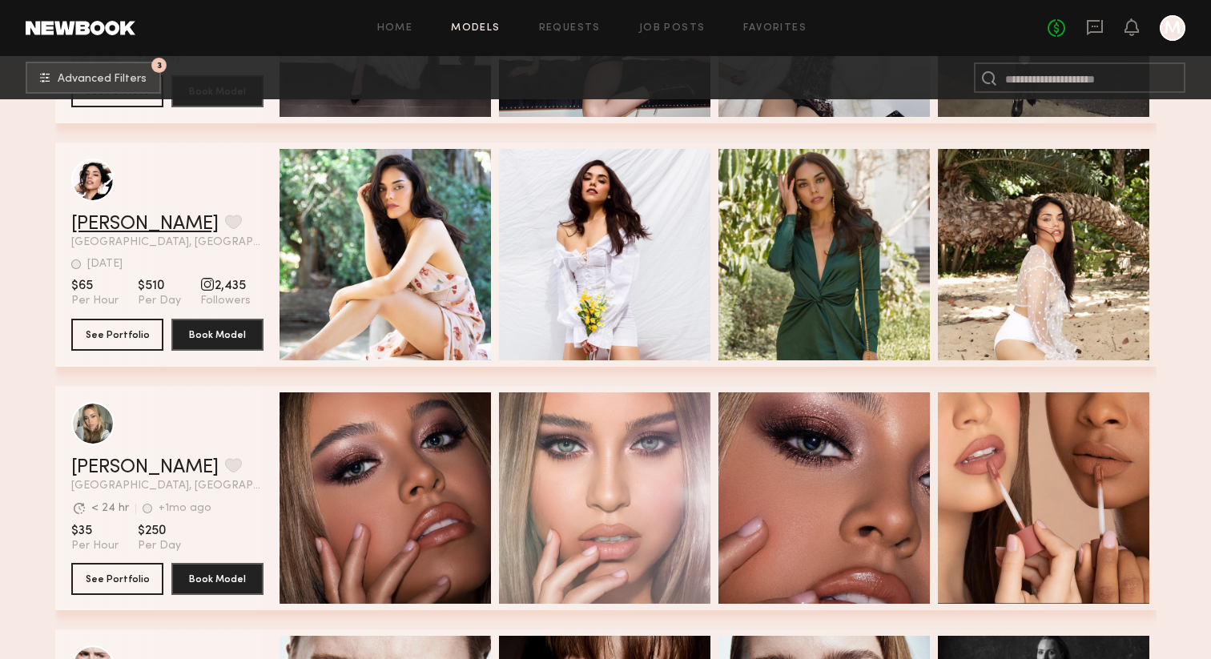
click at [106, 224] on link "[PERSON_NAME]" at bounding box center [144, 224] width 147 height 19
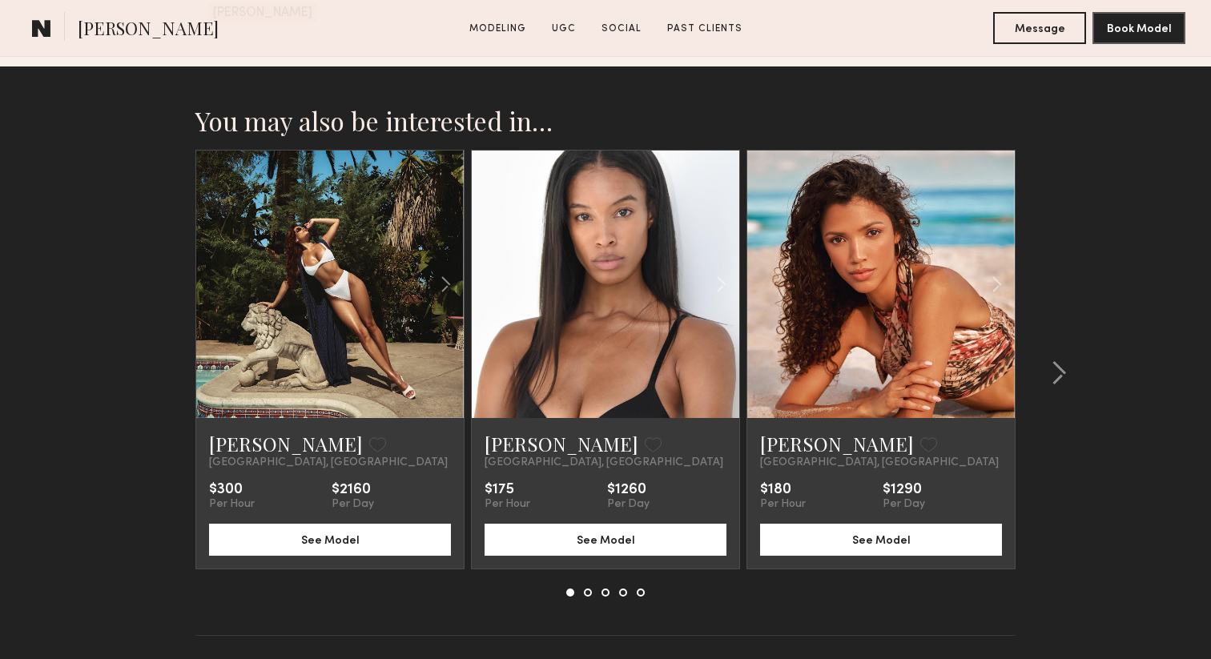
scroll to position [4047, 0]
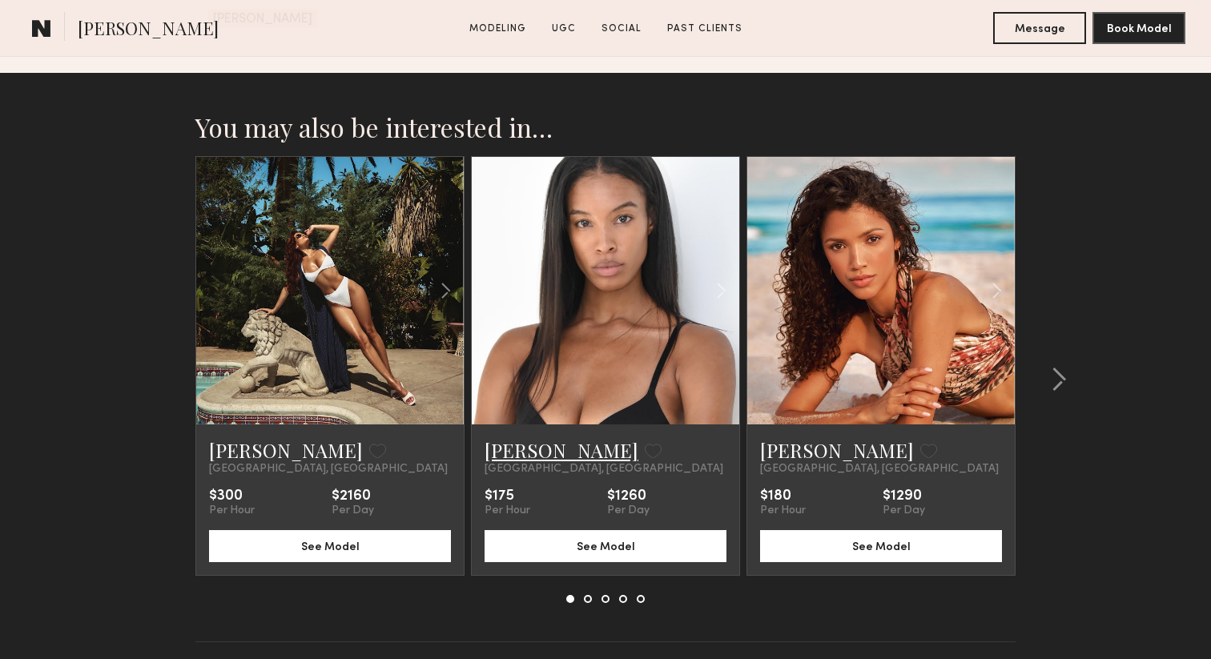
click at [502, 437] on link "[PERSON_NAME]" at bounding box center [562, 450] width 154 height 26
